Goal: Task Accomplishment & Management: Manage account settings

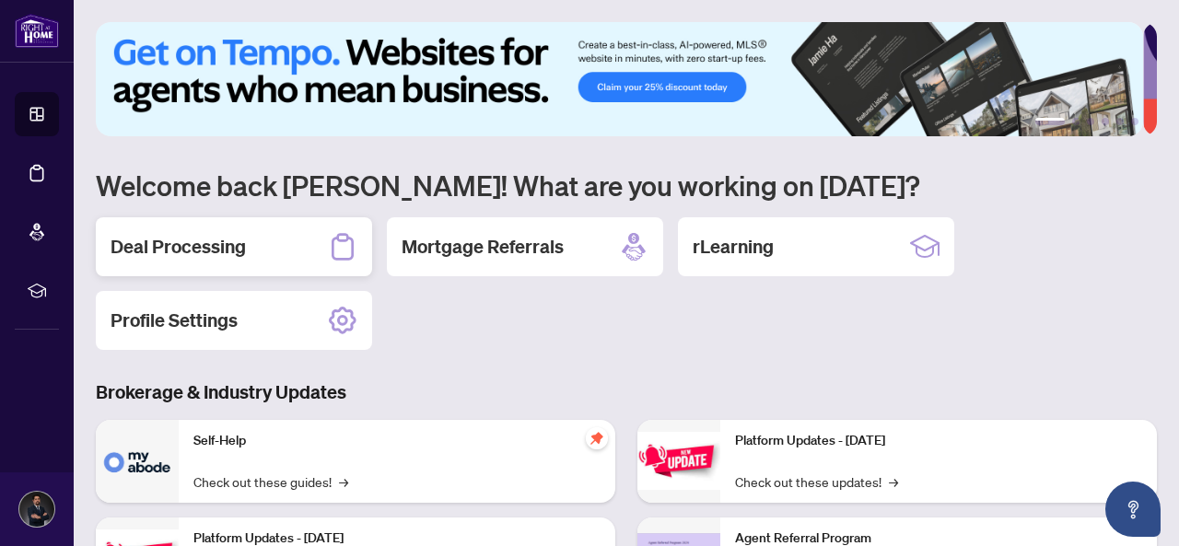
click at [156, 245] on h2 "Deal Processing" at bounding box center [178, 247] width 135 height 26
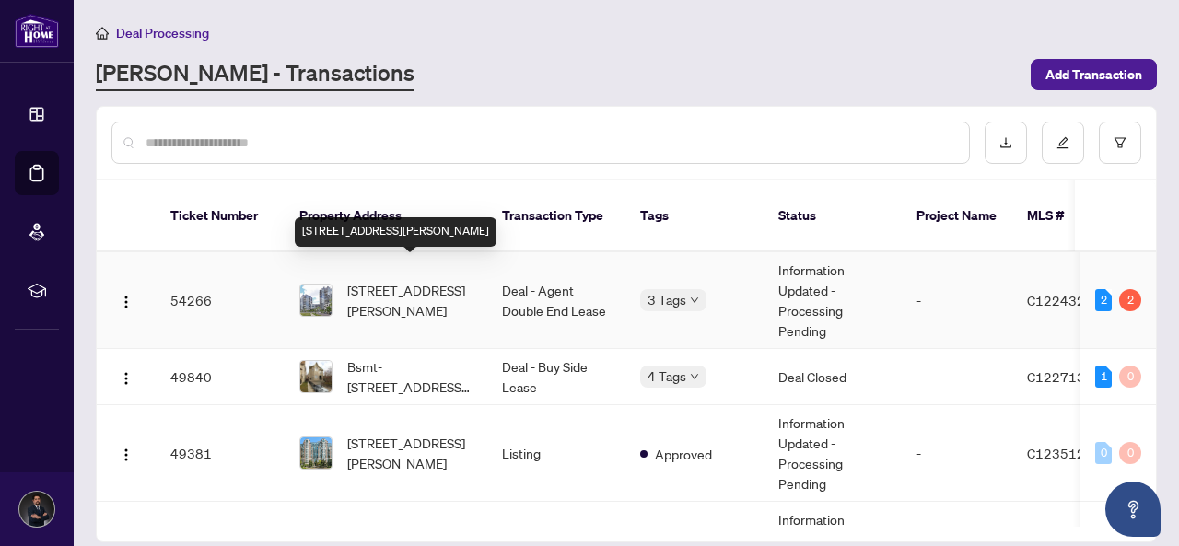
click at [421, 280] on span "[STREET_ADDRESS][PERSON_NAME]" at bounding box center [409, 300] width 125 height 41
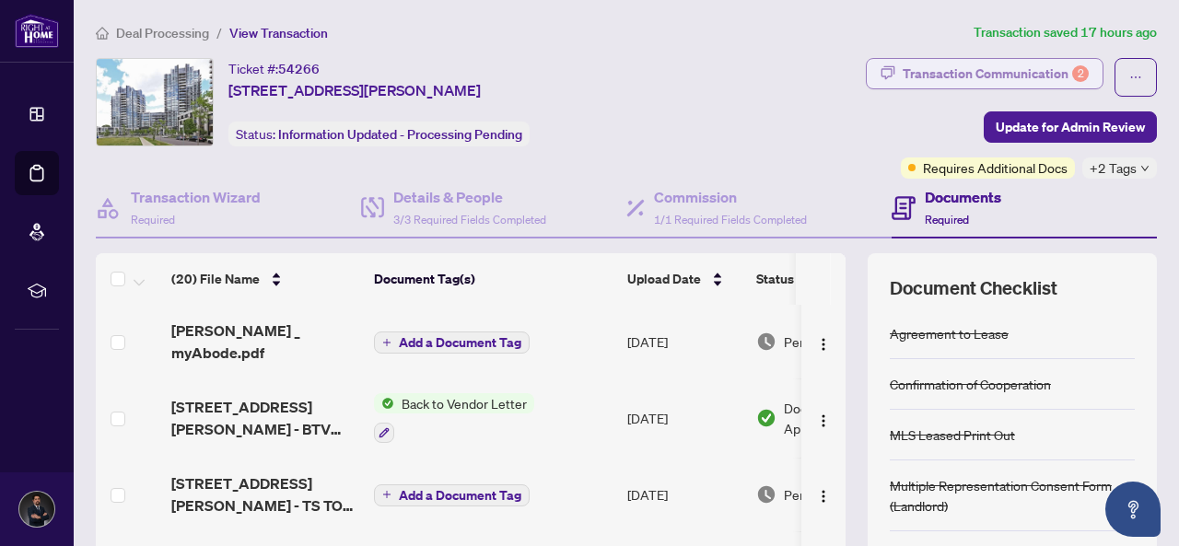
click at [912, 65] on div "Transaction Communication 2" at bounding box center [995, 73] width 186 height 29
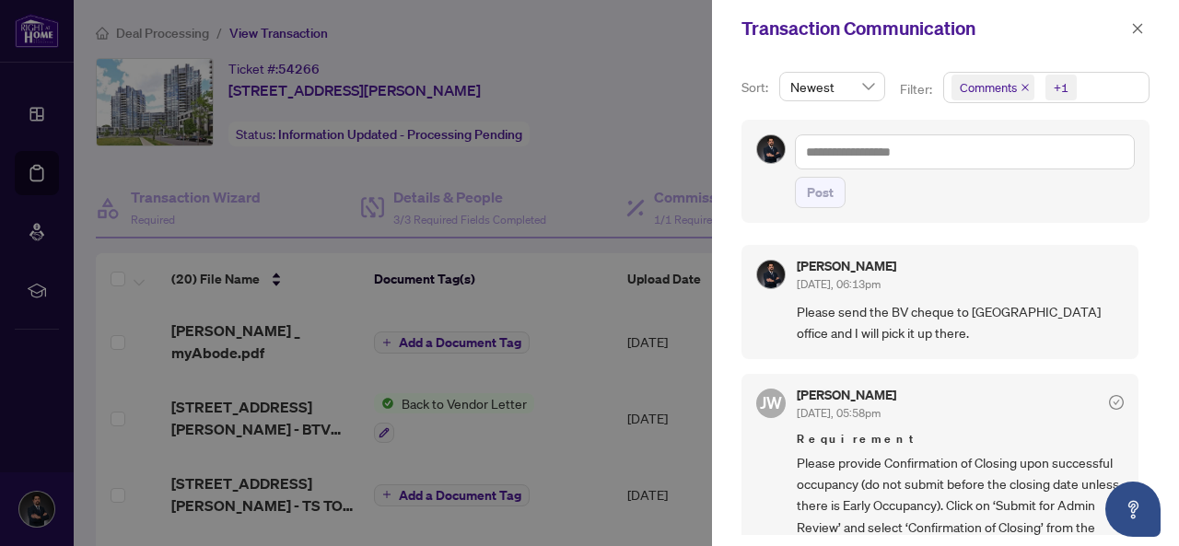
click at [1092, 87] on span "Comments +1" at bounding box center [1046, 87] width 204 height 29
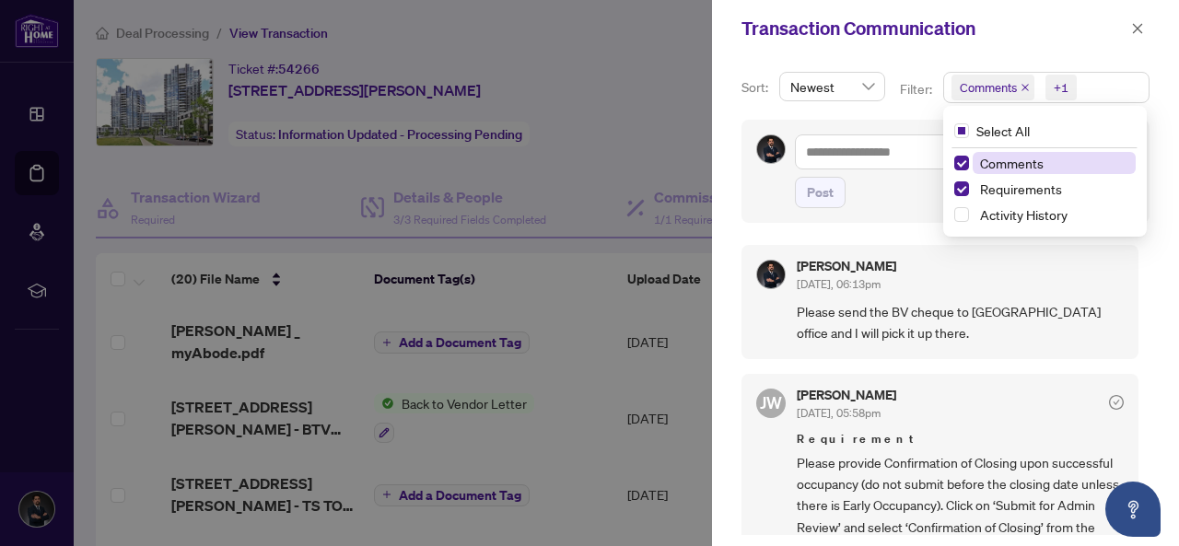
click at [1034, 165] on span "Comments" at bounding box center [1012, 163] width 64 height 17
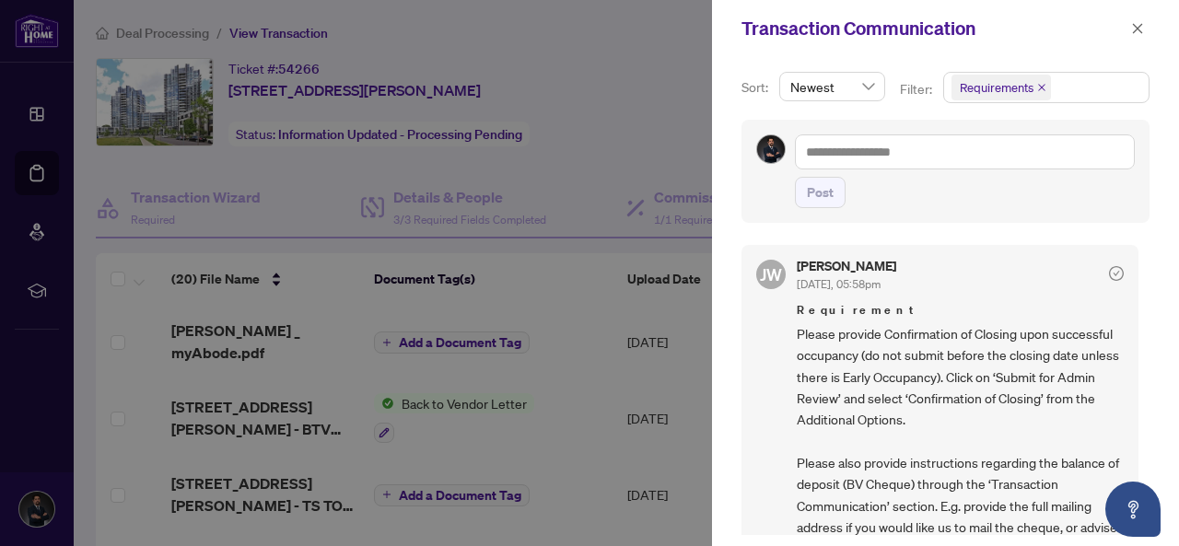
click at [1092, 25] on div "Transaction Communication" at bounding box center [933, 29] width 384 height 28
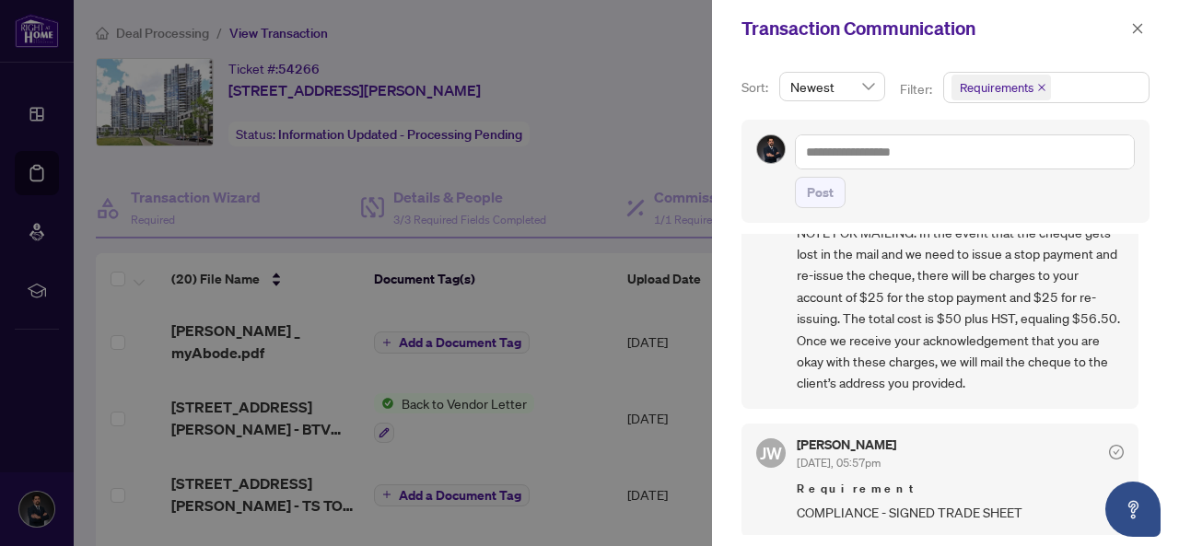
scroll to position [13, 0]
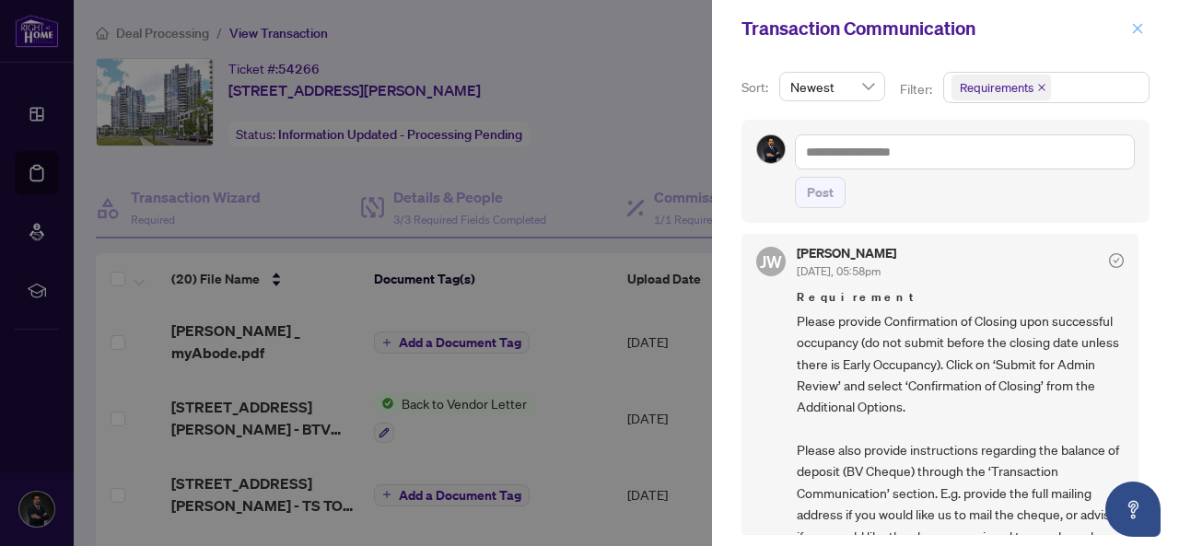
click at [1133, 27] on icon "close" at bounding box center [1137, 28] width 13 height 13
